Goal: Task Accomplishment & Management: Manage account settings

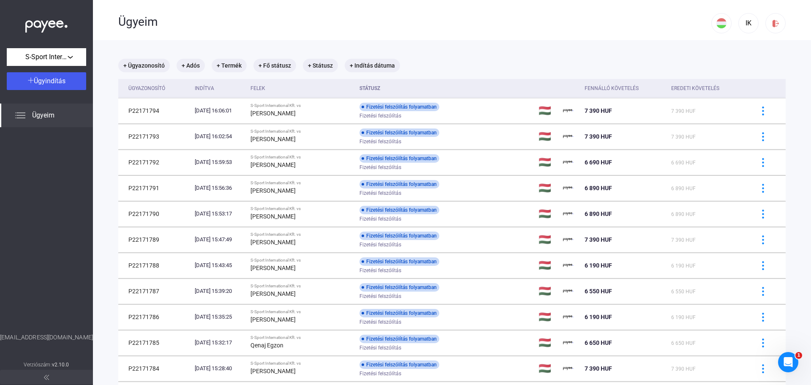
scroll to position [211, 0]
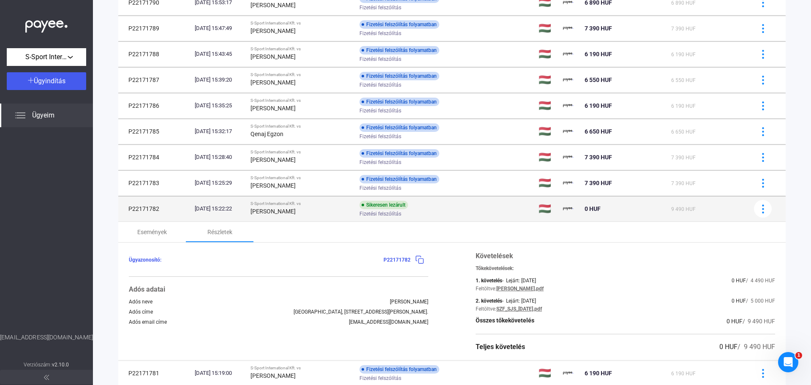
click at [305, 214] on div "[PERSON_NAME]" at bounding box center [301, 211] width 102 height 10
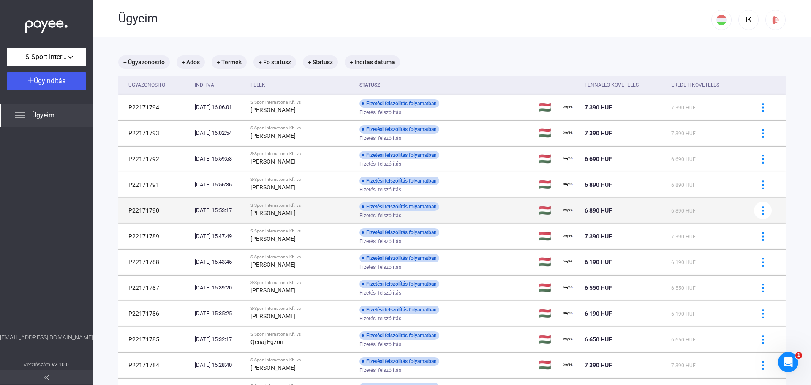
scroll to position [0, 0]
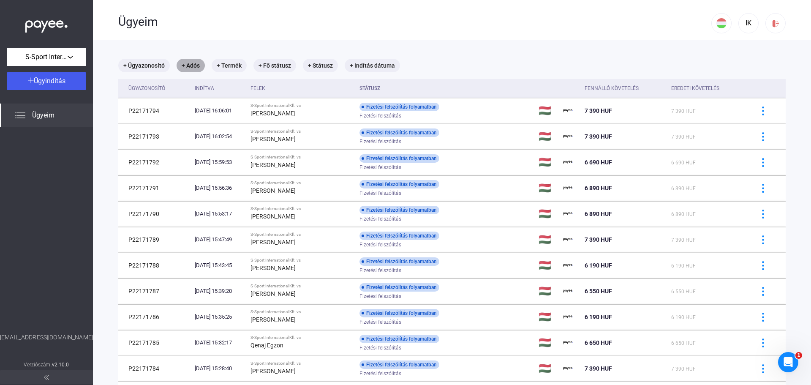
click at [196, 70] on mat-chip "+ Adós" at bounding box center [191, 66] width 28 height 14
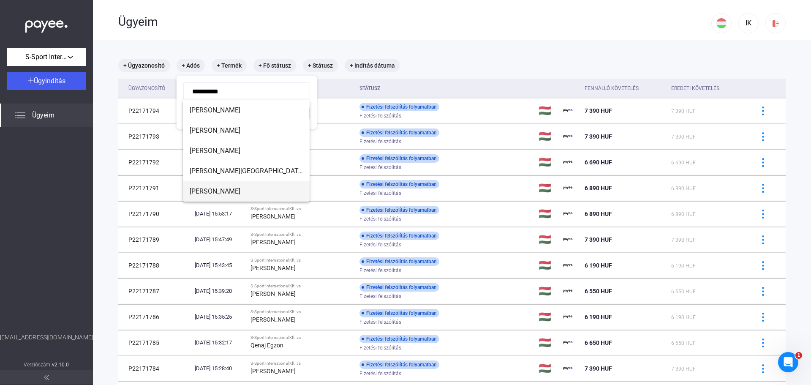
click at [242, 186] on mat-option "[PERSON_NAME]" at bounding box center [246, 191] width 127 height 20
type input "**********"
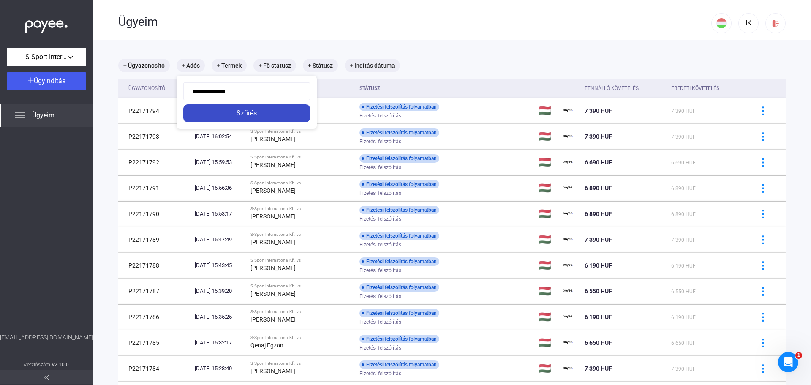
click at [264, 112] on div "Szűrés" at bounding box center [247, 113] width 122 height 10
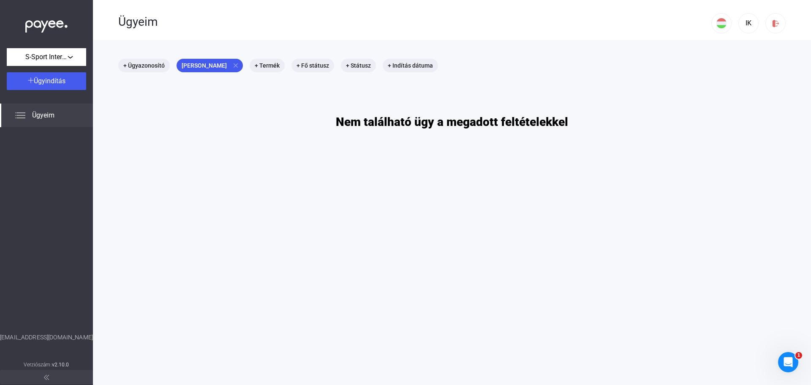
click at [51, 28] on img at bounding box center [46, 24] width 42 height 17
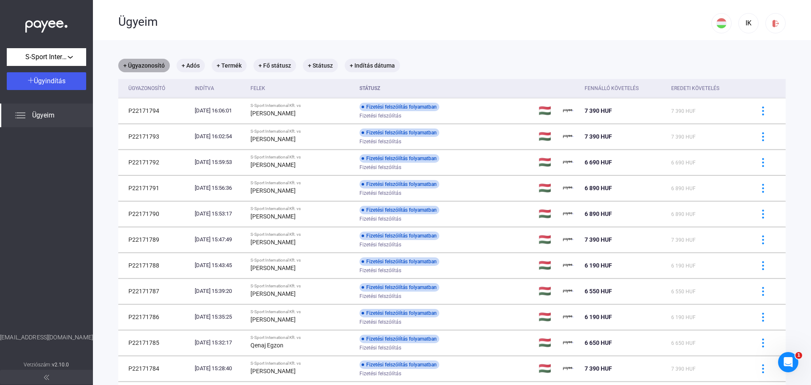
click at [143, 65] on mat-chip "+ Ügyazonosító" at bounding box center [144, 66] width 52 height 14
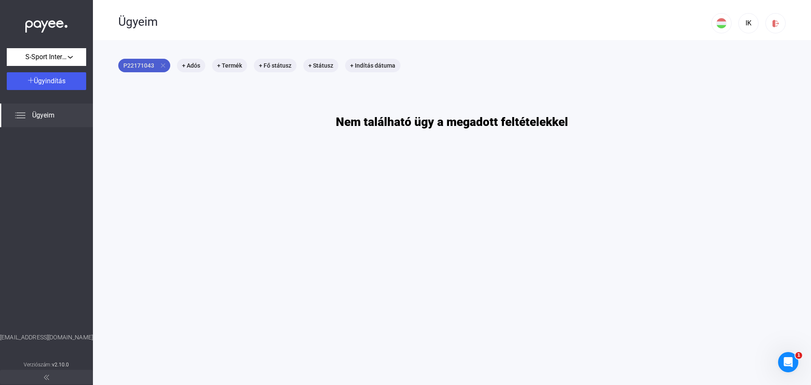
click at [161, 65] on mat-icon "close" at bounding box center [163, 66] width 8 height 8
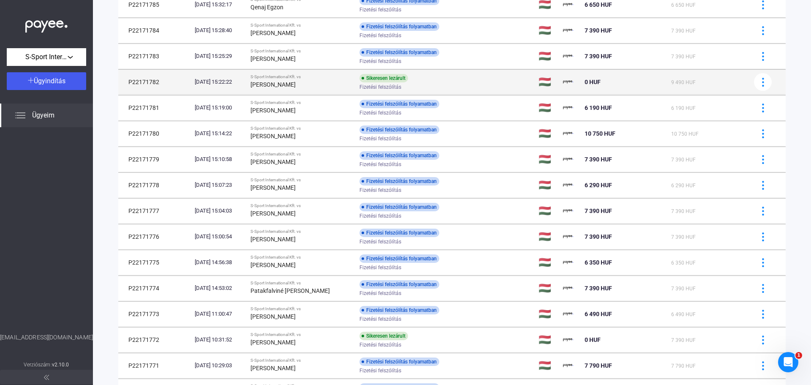
scroll to position [418, 0]
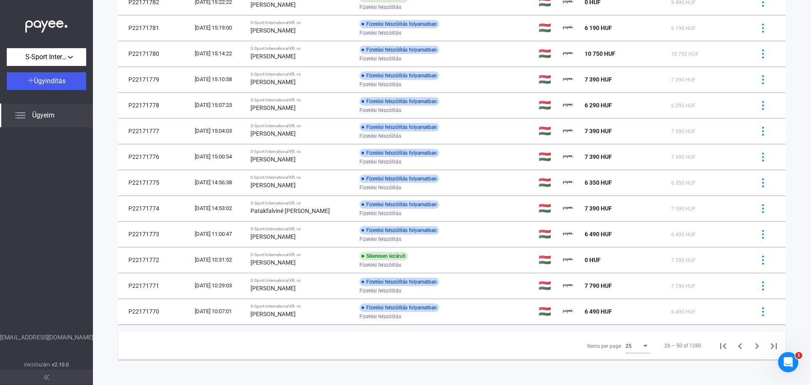
click at [642, 346] on div "Items per page:" at bounding box center [646, 346] width 8 height 7
click at [749, 347] on div at bounding box center [405, 192] width 811 height 385
click at [752, 345] on icon "Next page" at bounding box center [757, 346] width 12 height 12
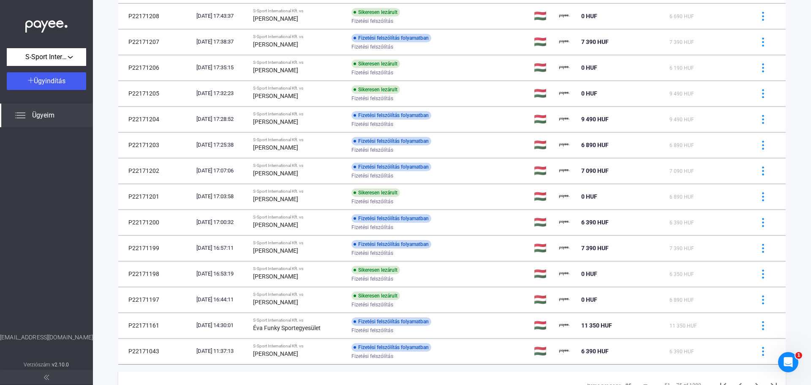
scroll to position [418, 0]
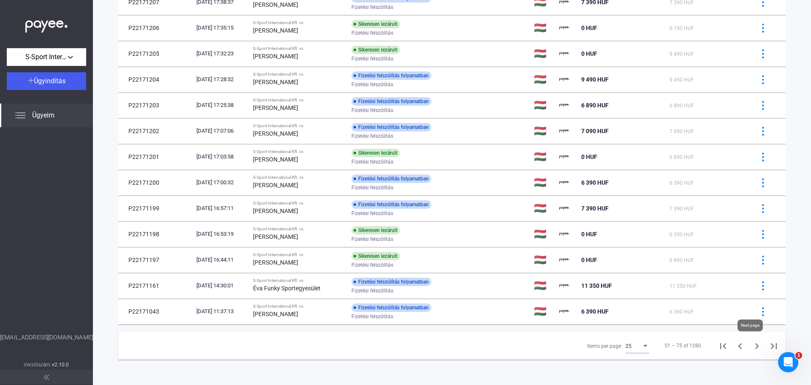
click at [751, 345] on icon "Next page" at bounding box center [757, 346] width 12 height 12
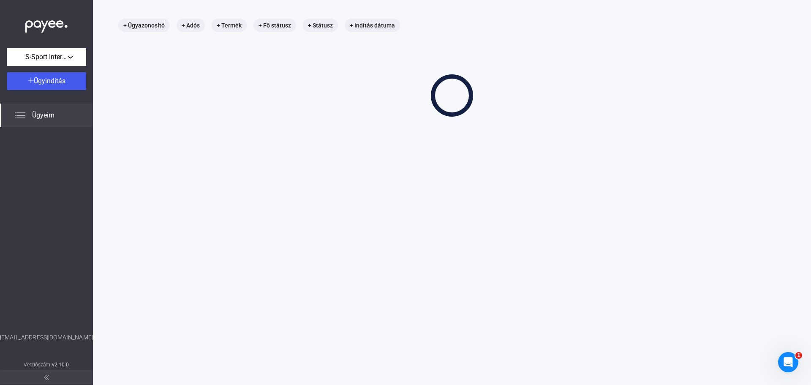
scroll to position [40, 0]
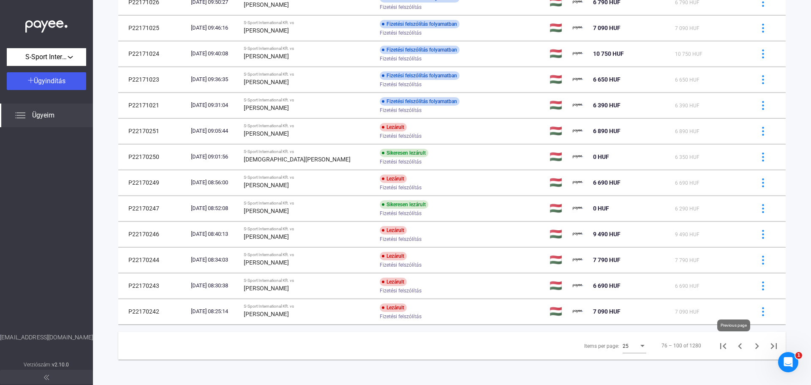
click at [734, 345] on icon "Previous page" at bounding box center [740, 346] width 12 height 12
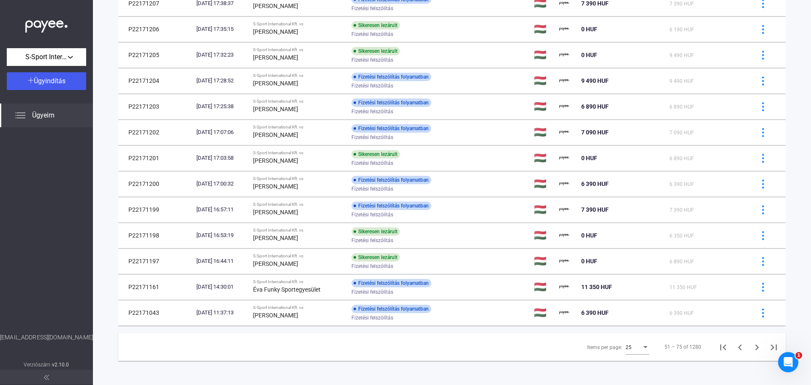
scroll to position [418, 0]
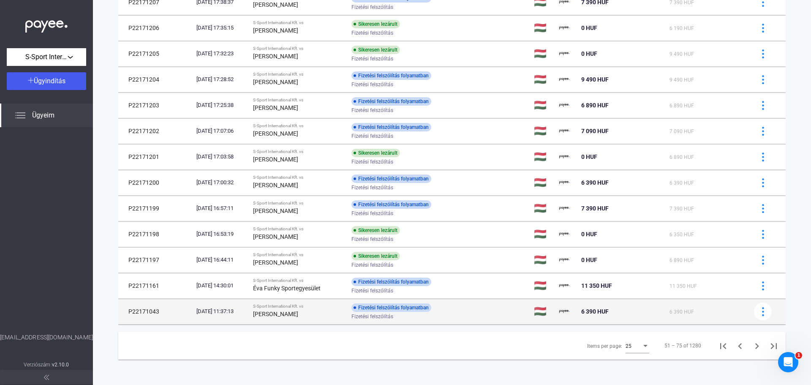
click at [326, 316] on div "[PERSON_NAME]" at bounding box center [299, 314] width 92 height 10
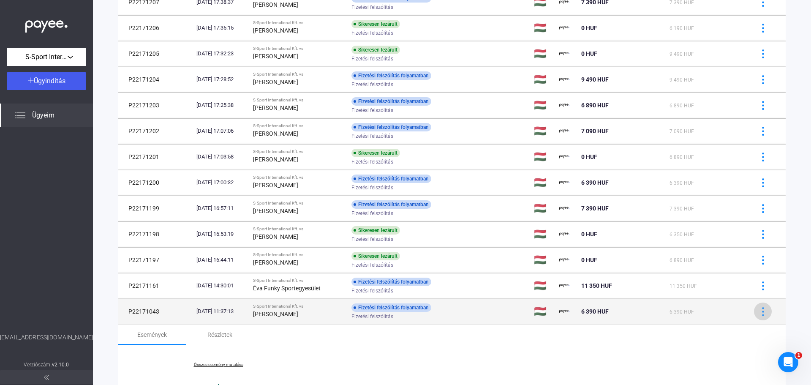
click at [758, 313] on img at bounding box center [762, 311] width 9 height 9
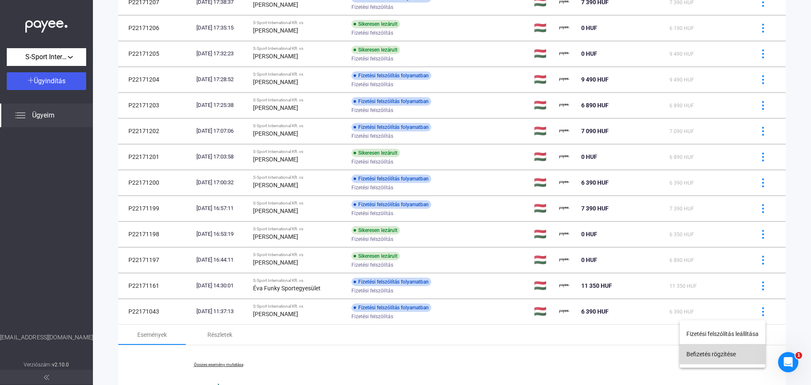
click at [726, 351] on button "Befizetés rögzítése" at bounding box center [723, 354] width 86 height 20
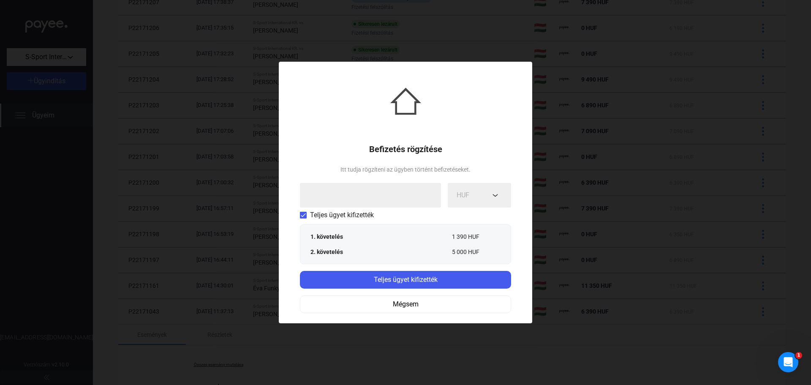
click at [348, 219] on span "Teljes ügyet kifizették" at bounding box center [342, 215] width 64 height 10
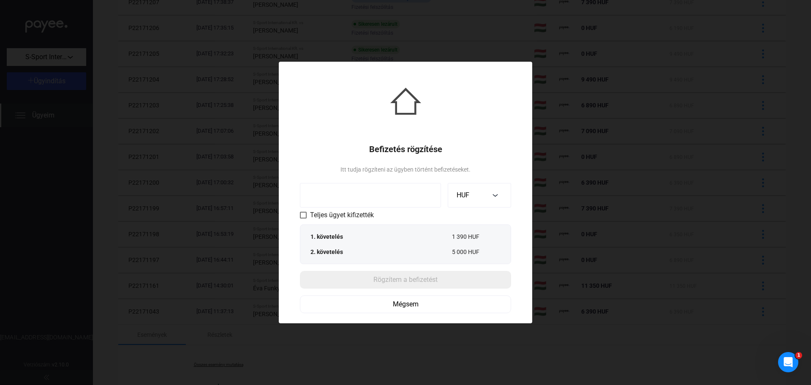
click at [356, 196] on input at bounding box center [370, 195] width 141 height 24
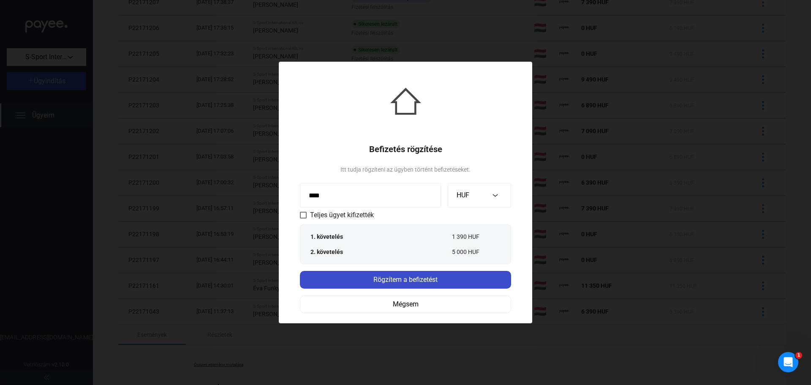
type input "****"
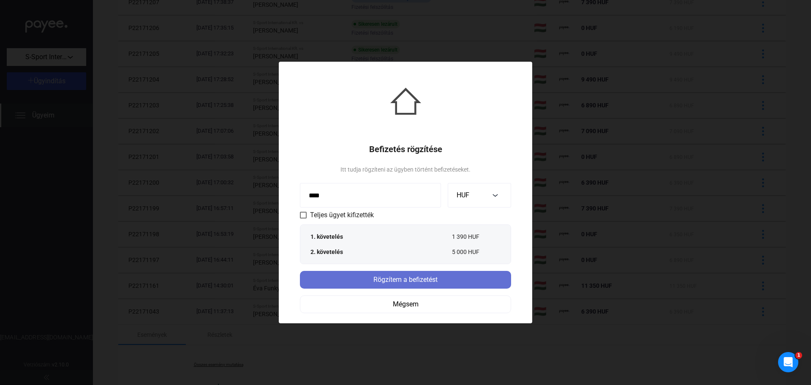
click at [405, 278] on div "Rögzítem a befizetést" at bounding box center [405, 280] width 206 height 10
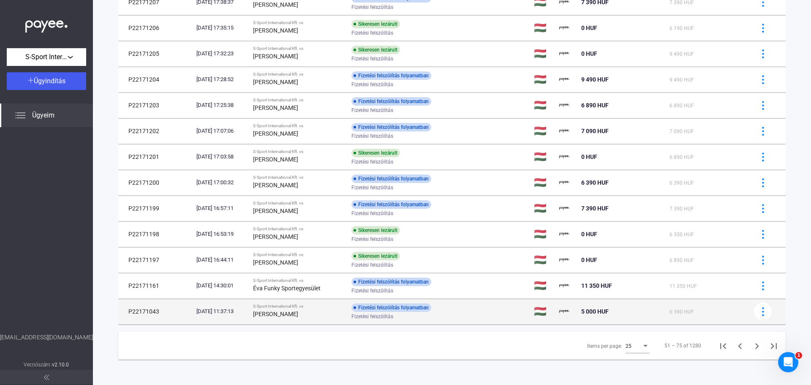
click at [246, 313] on div "[DATE] 11:37:13" at bounding box center [221, 311] width 50 height 8
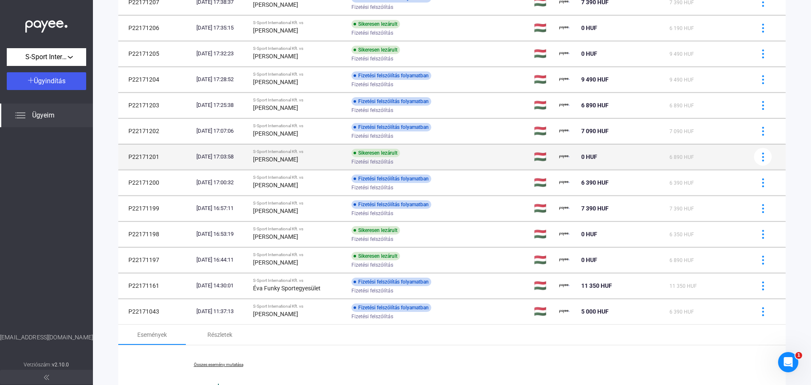
click at [284, 158] on strong "[PERSON_NAME]" at bounding box center [275, 159] width 45 height 7
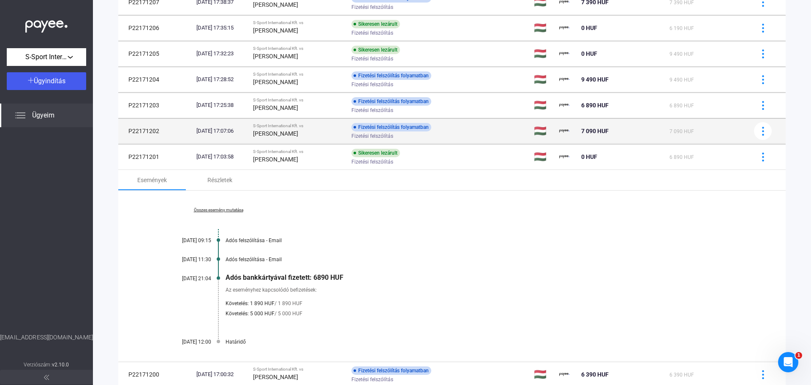
click at [226, 133] on div "[DATE] 17:07:06" at bounding box center [221, 131] width 50 height 8
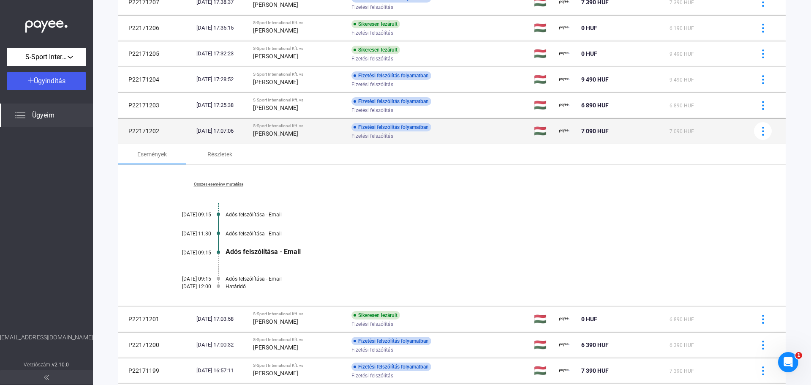
click at [283, 139] on td "S-Sport International Kft. vs [PERSON_NAME]" at bounding box center [299, 130] width 98 height 25
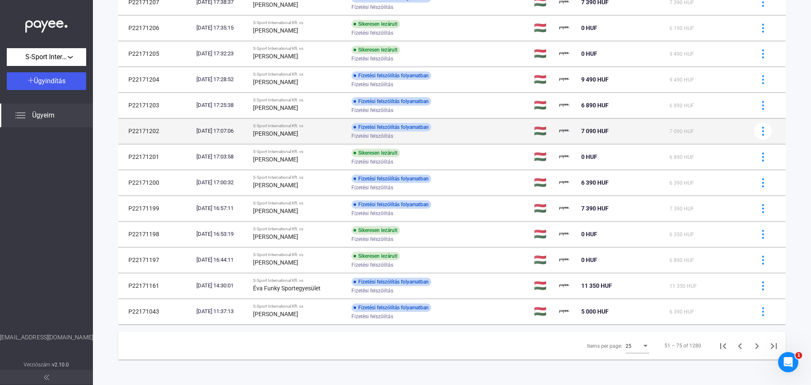
click at [145, 131] on td "P22171202" at bounding box center [155, 130] width 75 height 25
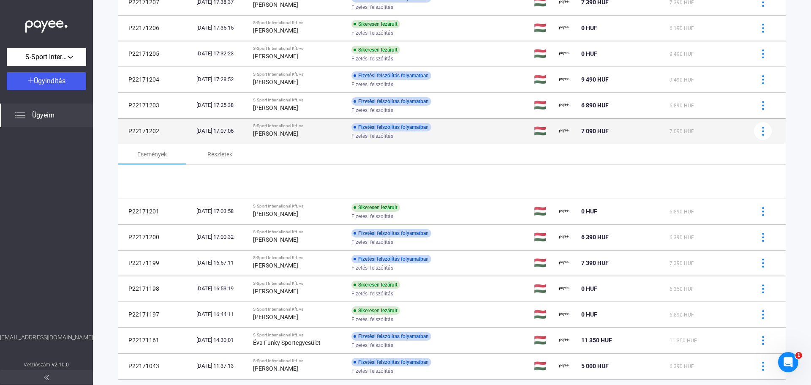
click at [145, 131] on td "P22171202" at bounding box center [155, 130] width 75 height 25
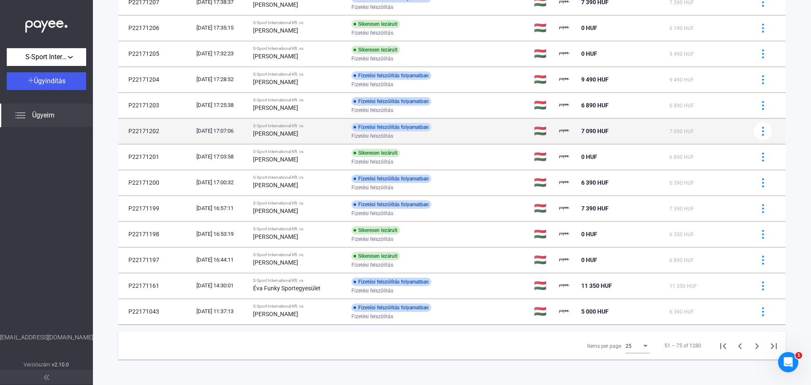
copy td "P22171202"
click at [758, 132] on img at bounding box center [762, 131] width 9 height 9
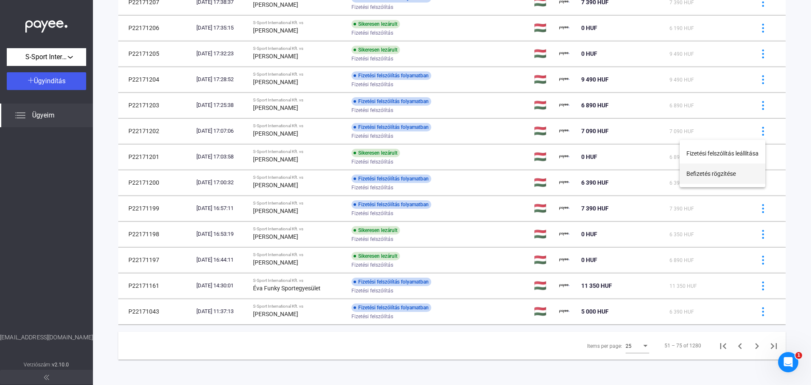
click at [740, 174] on button "Befizetés rögzítése" at bounding box center [723, 173] width 86 height 20
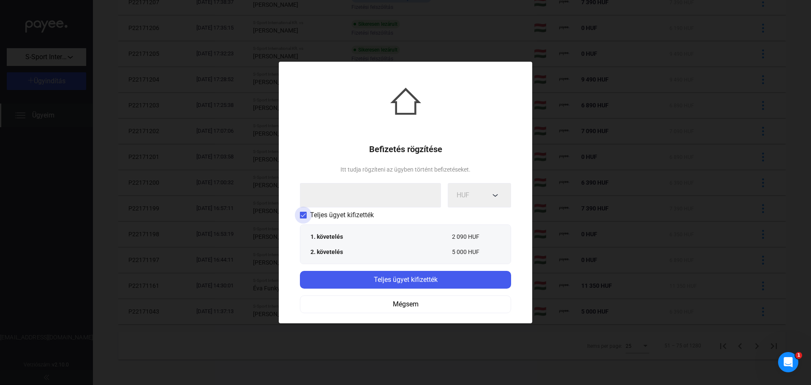
click at [330, 213] on span "Teljes ügyet kifizették" at bounding box center [342, 215] width 64 height 10
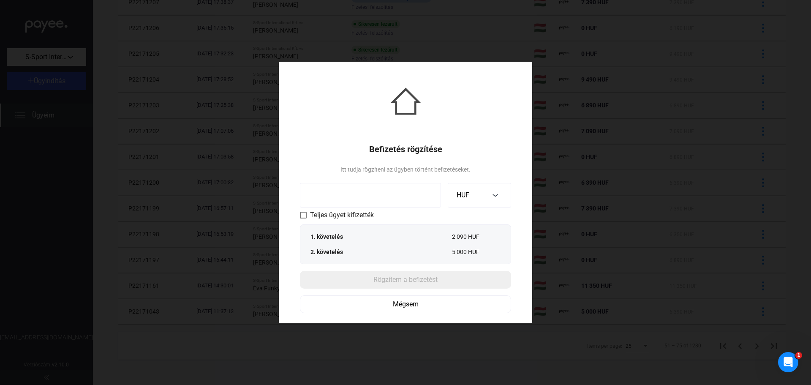
click at [340, 200] on input at bounding box center [370, 195] width 141 height 24
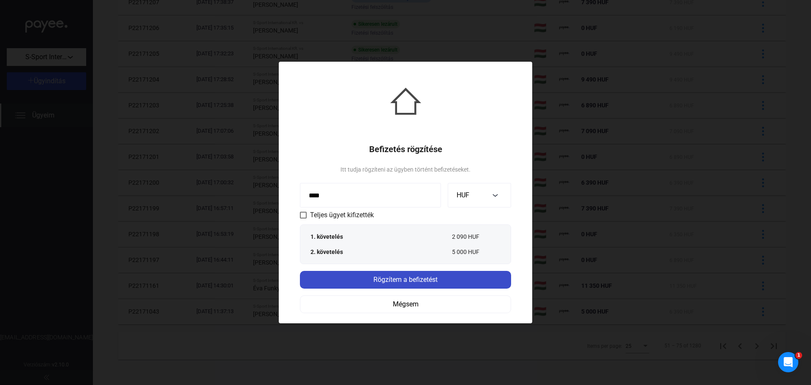
type input "****"
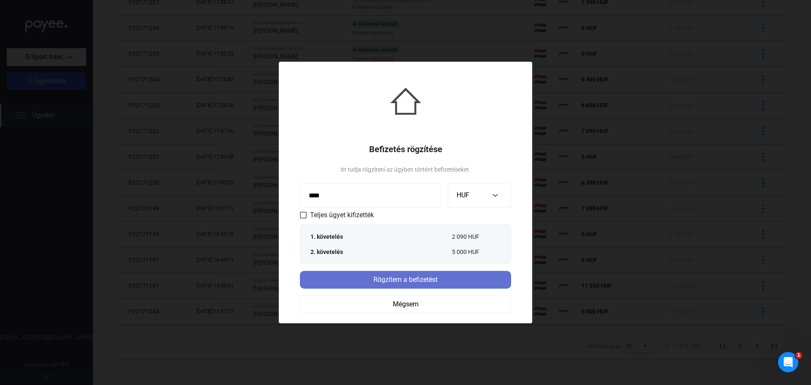
click at [376, 277] on div "Rögzítem a befizetést" at bounding box center [405, 280] width 206 height 10
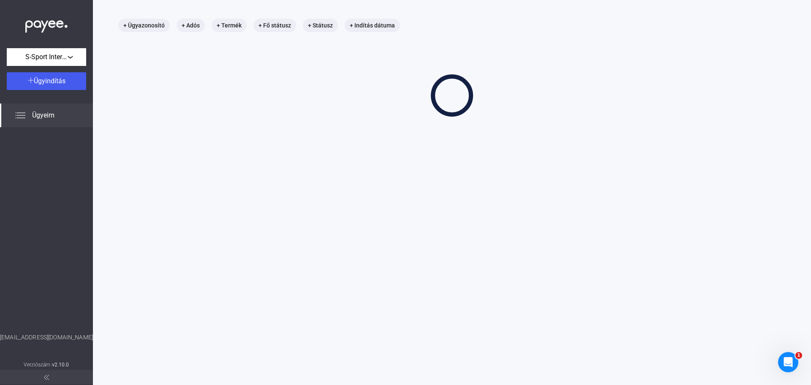
scroll to position [40, 0]
